Goal: Information Seeking & Learning: Understand process/instructions

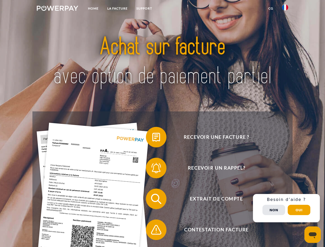
click at [57, 9] on img at bounding box center [57, 8] width 41 height 5
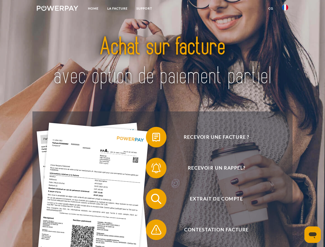
click at [285, 9] on img at bounding box center [285, 7] width 6 height 6
click at [270, 8] on link "CG" at bounding box center [271, 8] width 14 height 9
click at [152, 138] on span at bounding box center [148, 137] width 26 height 26
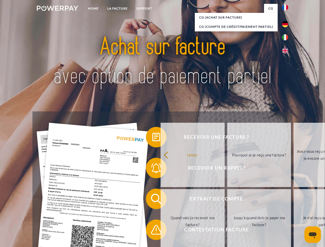
click at [152, 169] on span at bounding box center [148, 168] width 26 height 26
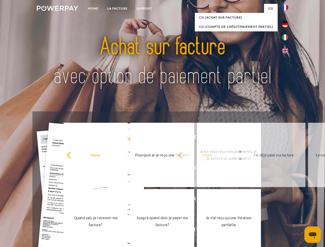
click at [152, 200] on link "Jusqu'à quand dois-je payer ma facture?" at bounding box center [162, 221] width 64 height 64
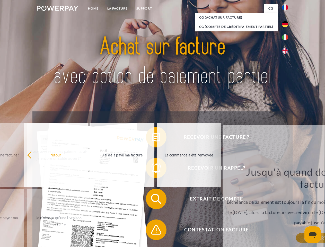
click at [152, 231] on span at bounding box center [148, 230] width 26 height 26
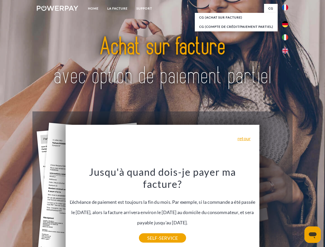
click at [286, 208] on div "Recevoir une facture ? Recevoir un rappel? Extrait de compte retour" at bounding box center [162, 214] width 260 height 206
click at [273, 209] on span "Extrait de compte" at bounding box center [216, 198] width 126 height 21
click at [299, 210] on header "Home LA FACTURE Support" at bounding box center [162, 177] width 325 height 355
